Goal: Task Accomplishment & Management: Manage account settings

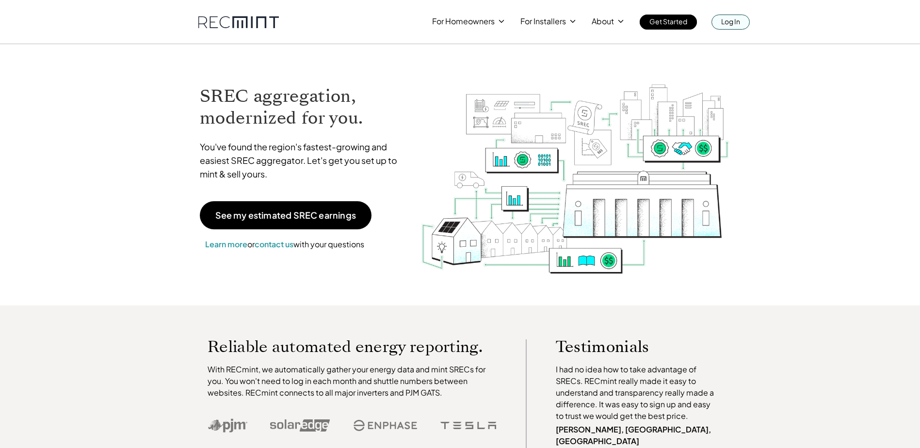
click at [741, 10] on div "For Homeowners For Installers About Get Started Log In" at bounding box center [460, 15] width 920 height 30
click at [738, 18] on p "Log In" at bounding box center [730, 22] width 19 height 14
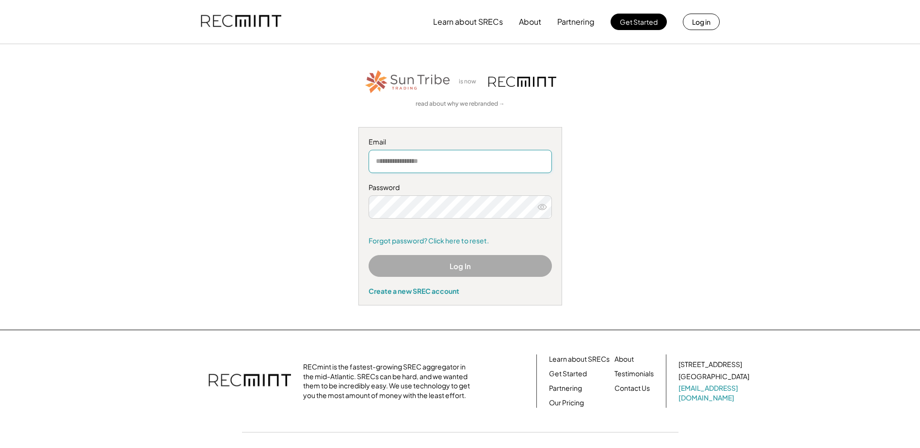
type input "**********"
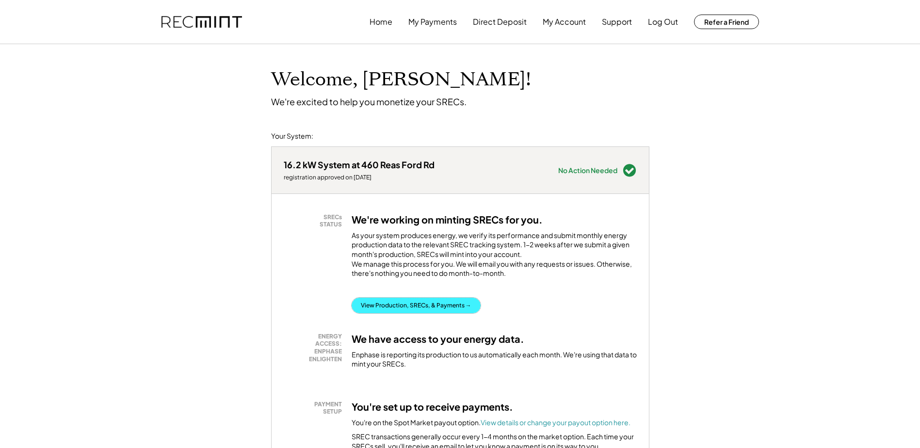
click at [409, 313] on button "View Production, SRECs, & Payments →" at bounding box center [415, 306] width 129 height 16
